Goal: Information Seeking & Learning: Learn about a topic

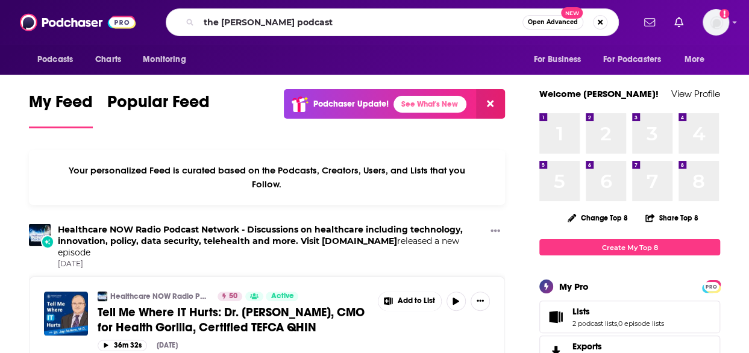
type input "the [PERSON_NAME] podcast"
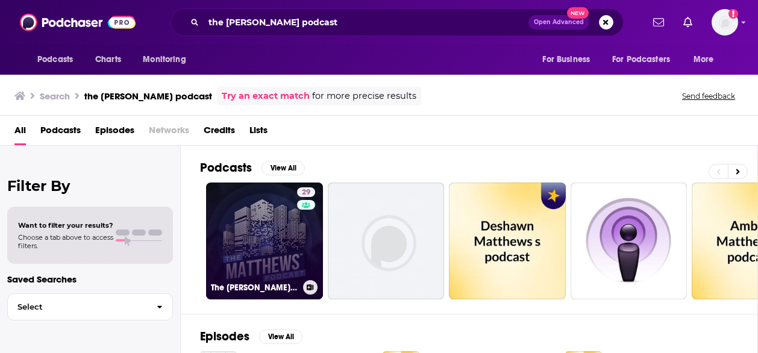
click at [264, 229] on link "29 The [PERSON_NAME] Podcast" at bounding box center [264, 240] width 117 height 117
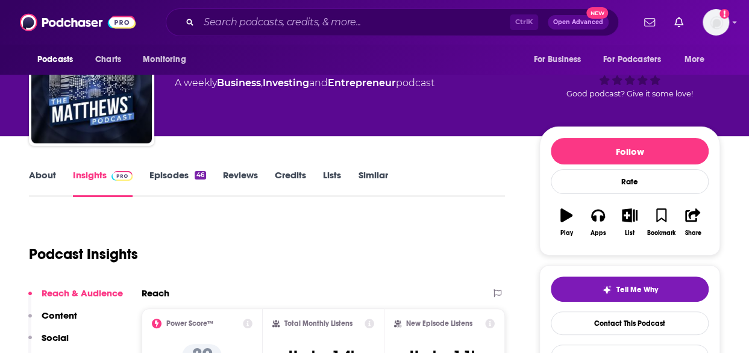
scroll to position [49, 0]
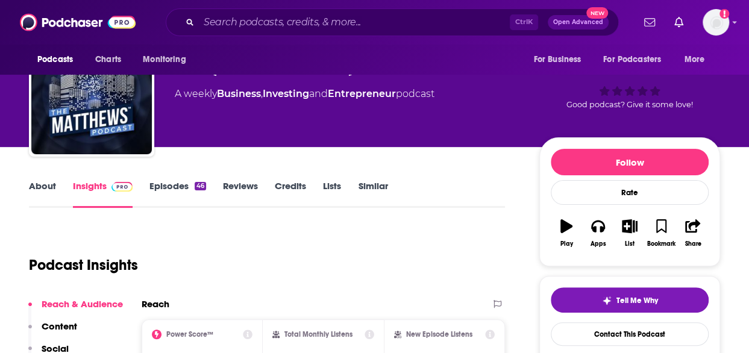
click at [44, 186] on link "About" at bounding box center [42, 194] width 27 height 28
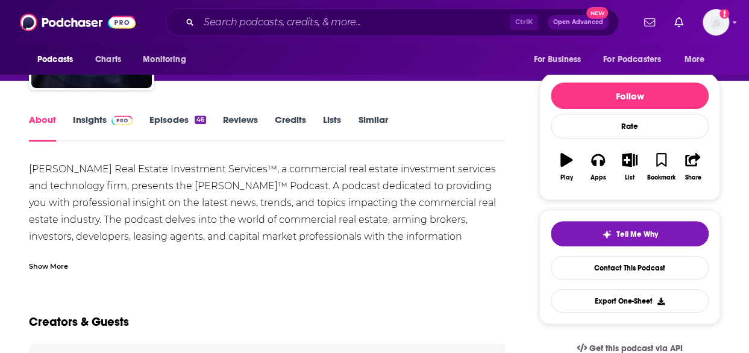
scroll to position [115, 0]
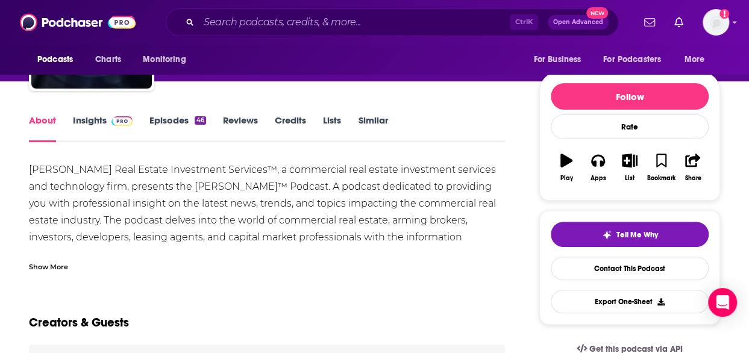
click at [48, 262] on div "Show More" at bounding box center [48, 265] width 39 height 11
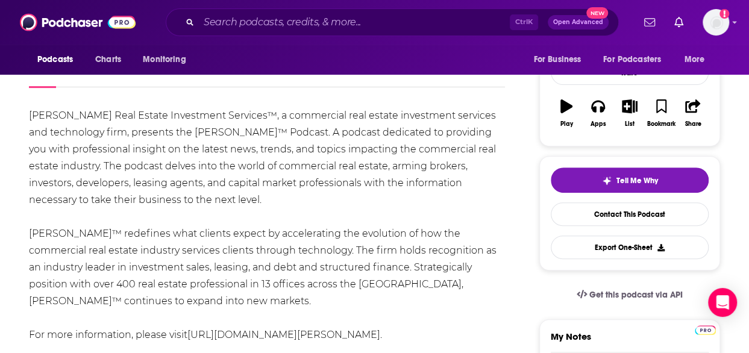
scroll to position [172, 0]
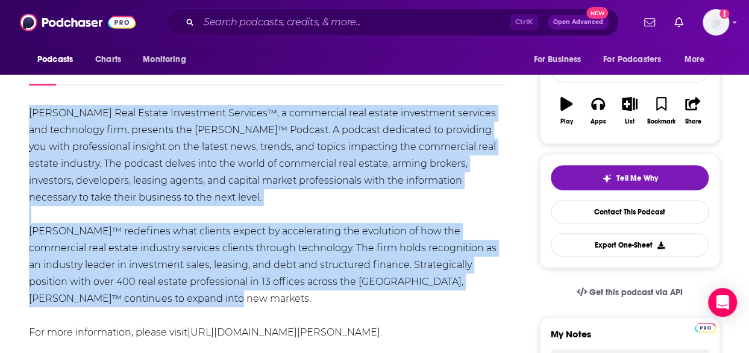
drag, startPoint x: 28, startPoint y: 111, endPoint x: 131, endPoint y: 297, distance: 212.2
copy div "[PERSON_NAME] Real Estate Investment Services™, a commercial real estate invest…"
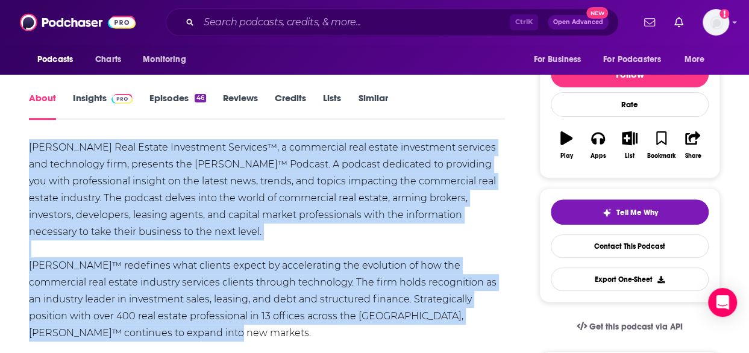
scroll to position [137, 0]
click at [88, 98] on link "Insights" at bounding box center [103, 107] width 60 height 28
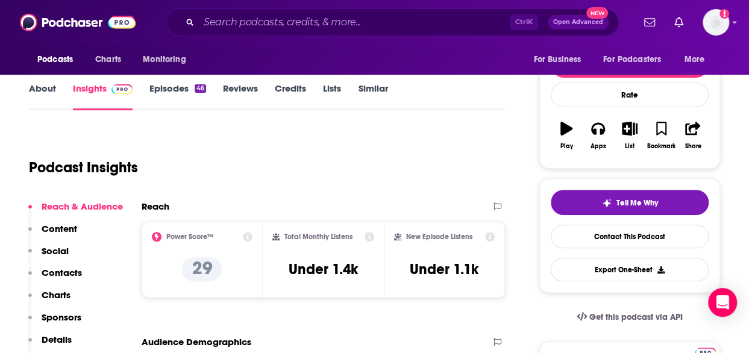
scroll to position [109, 0]
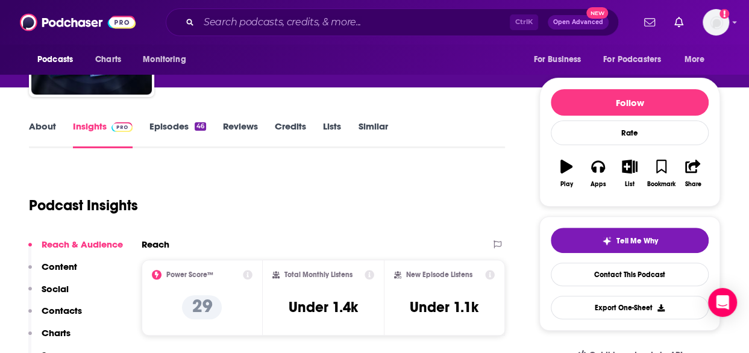
click at [183, 128] on link "Episodes 46" at bounding box center [177, 134] width 57 height 28
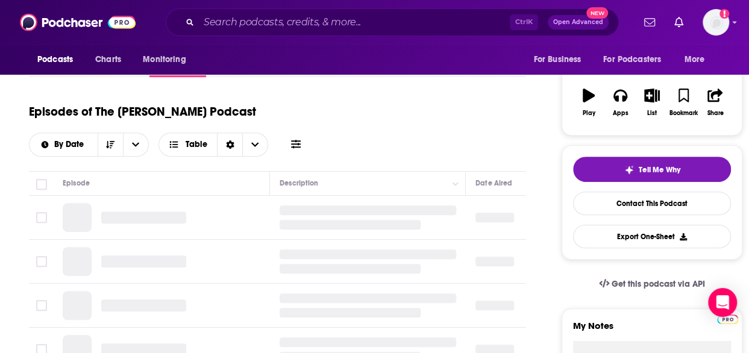
scroll to position [181, 0]
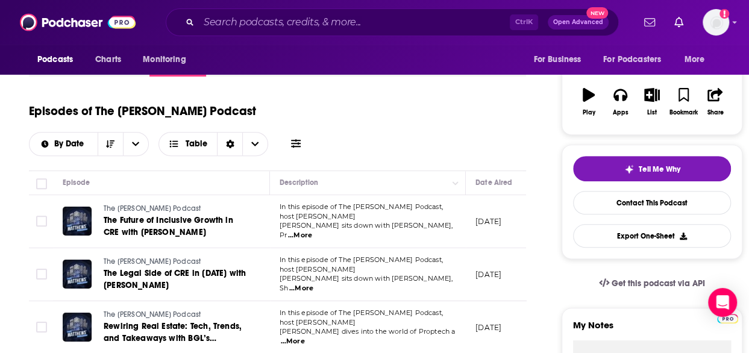
click at [312, 231] on span "...More" at bounding box center [300, 236] width 24 height 10
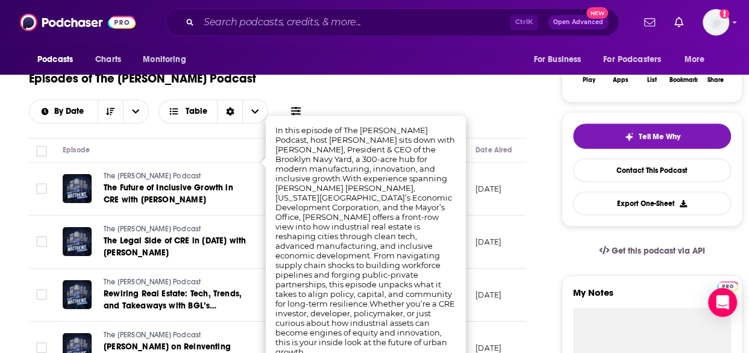
scroll to position [215, 0]
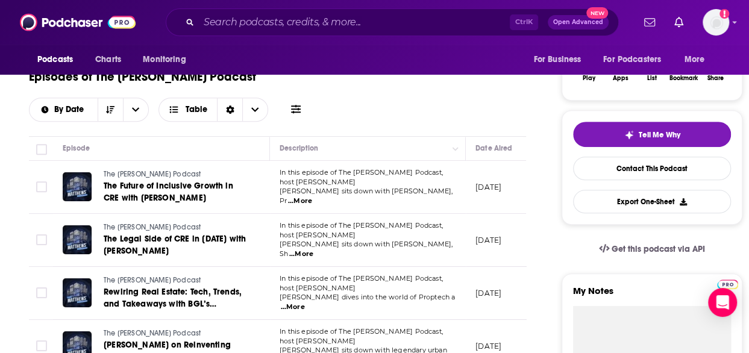
click at [230, 161] on td "The [PERSON_NAME] Podcast The Future of Inclusive Growth in CRE with [PERSON_NA…" at bounding box center [161, 187] width 217 height 53
click at [313, 249] on span "...More" at bounding box center [301, 254] width 24 height 10
click at [212, 137] on th "Episode" at bounding box center [161, 149] width 217 height 24
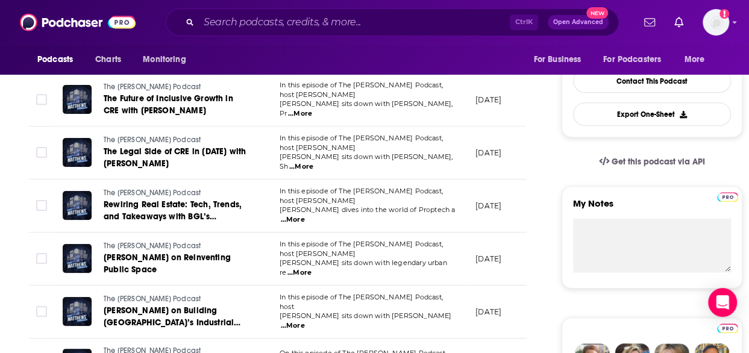
scroll to position [307, 0]
